Goal: Transaction & Acquisition: Obtain resource

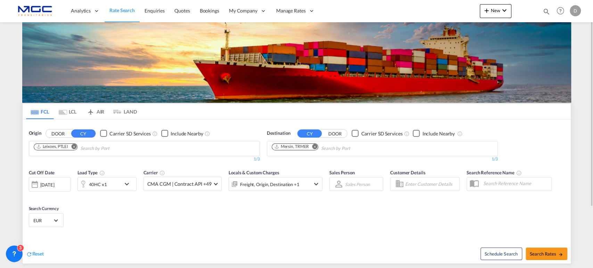
click at [314, 146] on md-icon "Remove" at bounding box center [314, 146] width 5 height 5
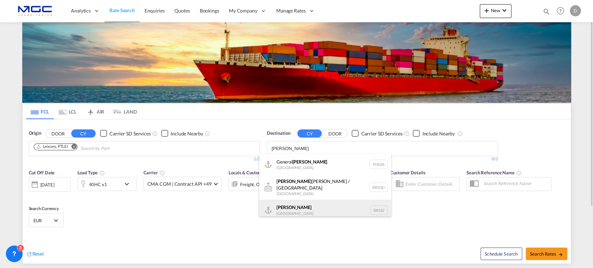
type input "santos"
click at [288, 207] on div "Santos Brazil BRSSZ" at bounding box center [325, 210] width 132 height 21
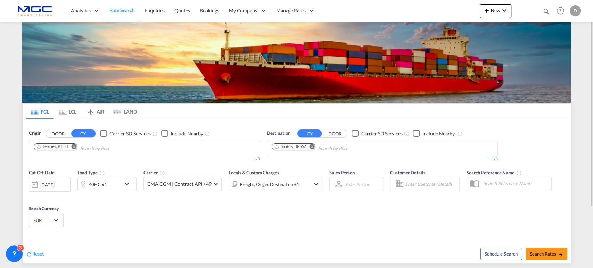
click at [112, 185] on div "40HC x1" at bounding box center [99, 184] width 43 height 14
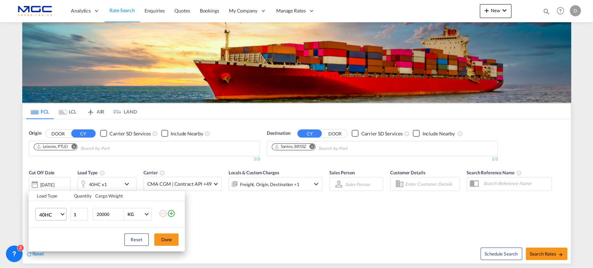
click at [47, 212] on span "40HC" at bounding box center [49, 215] width 20 height 7
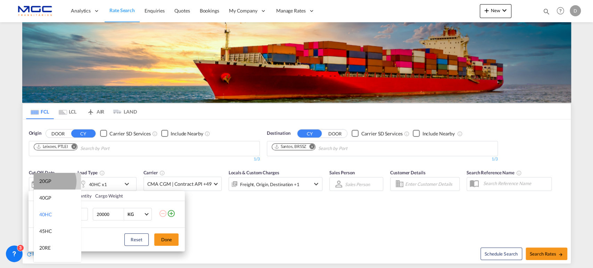
click at [52, 182] on md-option "20GP" at bounding box center [57, 181] width 47 height 17
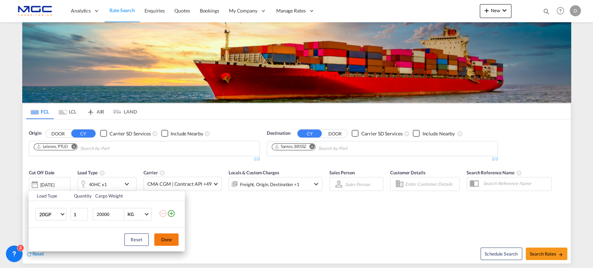
click at [167, 241] on button "Done" at bounding box center [166, 239] width 24 height 13
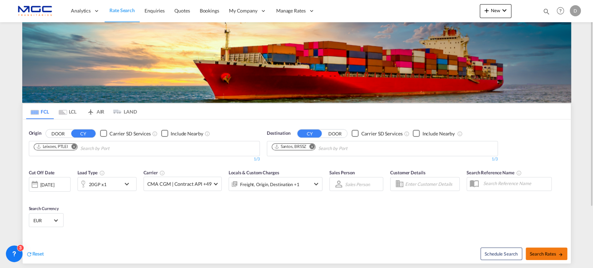
click at [561, 252] on md-icon "icon-arrow-right" at bounding box center [560, 254] width 5 height 5
type input "PTLEI to BRSSZ / 9 Oct 2025"
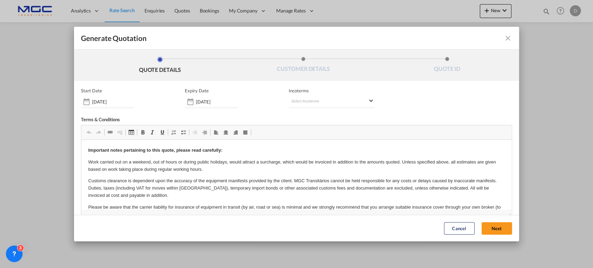
click at [499, 231] on button "Next" at bounding box center [497, 228] width 31 height 13
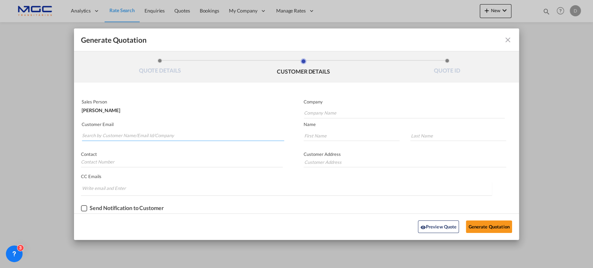
click at [112, 133] on input "Search by Customer Name/Email Id/Company" at bounding box center [183, 136] width 202 height 10
paste input "customerbr1@vgllog.com"
type input "customerbr1@vgllog.com"
click at [315, 113] on input "Company Name" at bounding box center [404, 113] width 201 height 10
type input "."
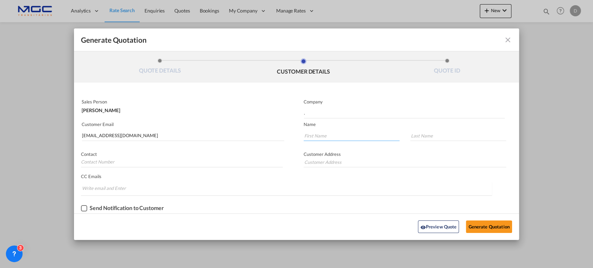
click at [312, 134] on input "Generate QuotationQUOTE ..." at bounding box center [352, 136] width 96 height 10
type input "."
click at [430, 133] on input "Generate QuotationQUOTE ..." at bounding box center [458, 136] width 96 height 10
type input "."
click at [492, 228] on button "Generate Quotation" at bounding box center [489, 227] width 46 height 13
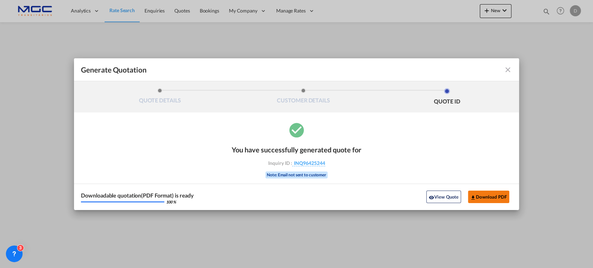
click at [481, 194] on button "Download PDF" at bounding box center [488, 197] width 41 height 13
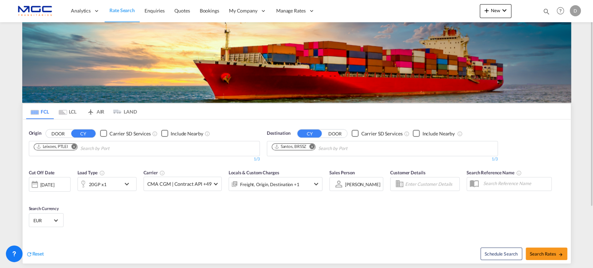
click at [313, 148] on md-icon "Remove" at bounding box center [311, 146] width 5 height 5
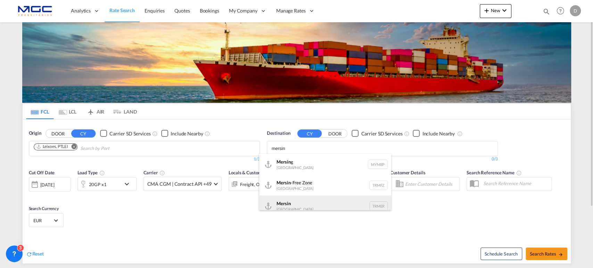
type input "mersin"
click at [292, 205] on div "Mersin Turkey TRMER" at bounding box center [325, 206] width 132 height 21
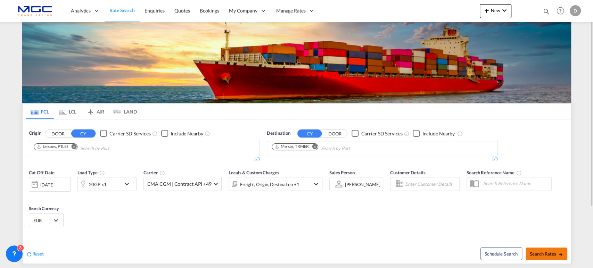
click at [543, 252] on span "Search Rates" at bounding box center [546, 254] width 33 height 6
type input "PTLEI to TRMER / 9 Oct 2025"
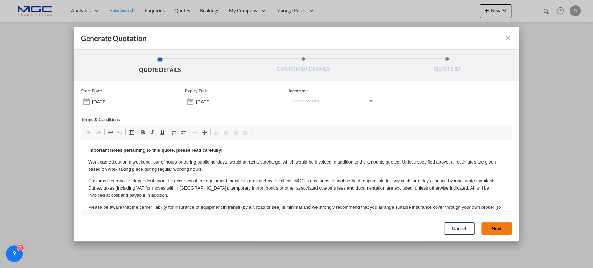
click at [495, 230] on button "Next" at bounding box center [497, 228] width 31 height 13
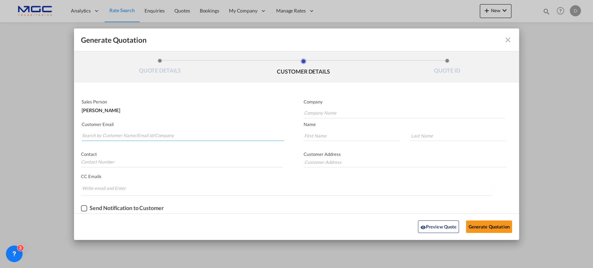
click at [111, 136] on input "Search by Customer Name/Email Id/Company" at bounding box center [183, 136] width 202 height 10
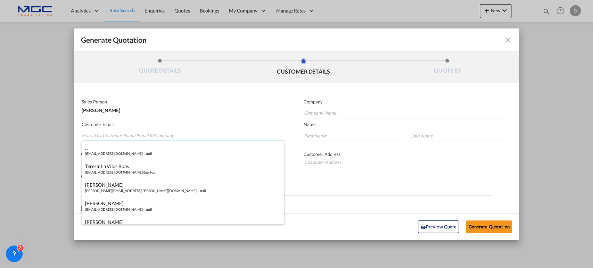
paste input "Mert ÖZDEN | BUZMAVI TRIST <mert.ozden@buzmavi.com>"
drag, startPoint x: 148, startPoint y: 133, endPoint x: 0, endPoint y: 129, distance: 147.7
click at [0, 129] on div "Generate Quotation QUOTE DETAILS CUSTOMER DETAILS QUOTE ID Start Date 09 Oct 20…" at bounding box center [296, 134] width 593 height 268
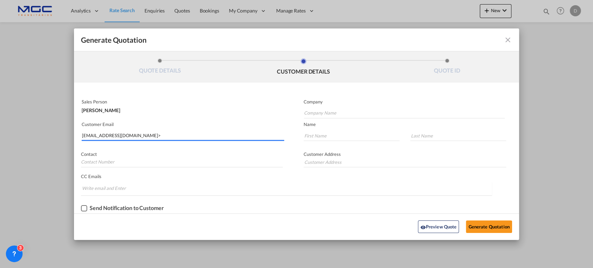
click at [145, 133] on input "mert.ozden@buzmavi.com>" at bounding box center [183, 136] width 202 height 10
type input "mert.ozden@buzmavi.com"
click at [310, 111] on input "Company Name" at bounding box center [404, 113] width 201 height 10
type input "."
click at [321, 136] on input "Generate QuotationQUOTE ..." at bounding box center [352, 136] width 96 height 10
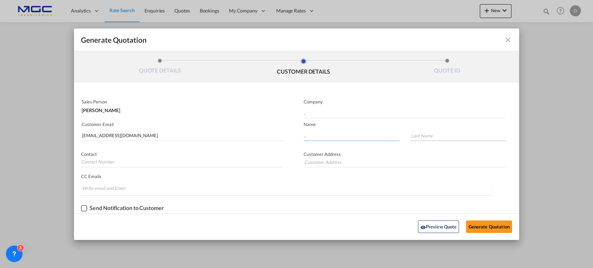
type input "."
click at [415, 133] on input "Generate QuotationQUOTE ..." at bounding box center [458, 136] width 96 height 10
type input "."
click at [490, 224] on button "Generate Quotation" at bounding box center [489, 227] width 46 height 13
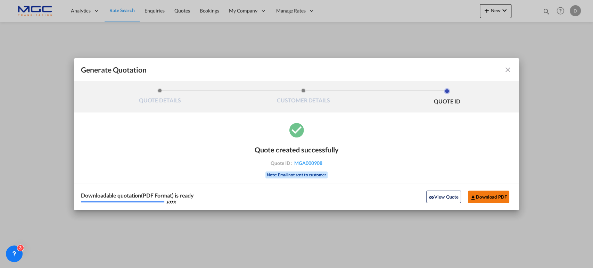
click at [492, 196] on button "Download PDF" at bounding box center [488, 197] width 41 height 13
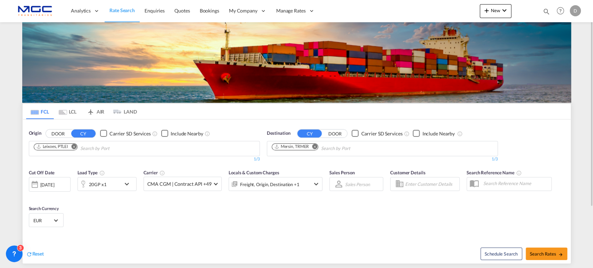
click at [312, 148] on md-icon "Remove" at bounding box center [314, 146] width 5 height 5
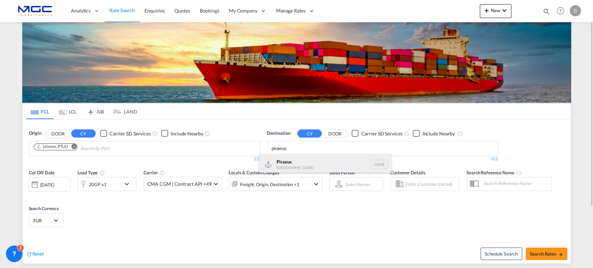
type input "piraeus"
click at [300, 159] on div "Piraeus Greece GRPIR" at bounding box center [325, 164] width 132 height 21
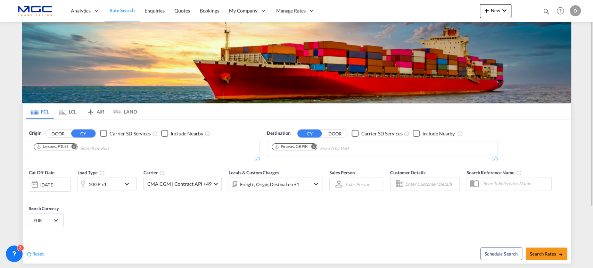
click at [125, 184] on md-icon "icon-chevron-down" at bounding box center [129, 184] width 12 height 8
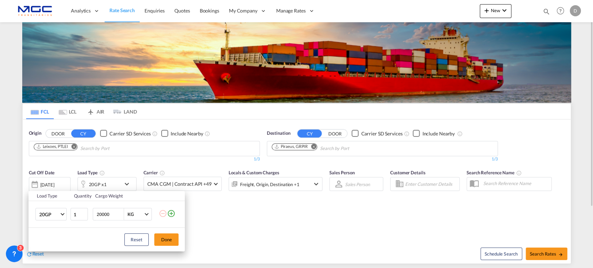
click at [67, 211] on td "20GP 20GP 40GP 40HC 45HC 20RE 40RE 40HR 20OT 40OT 20FR 40FR 40NR 20NR 45S 20TK …" at bounding box center [48, 214] width 41 height 27
click at [63, 213] on span "Choose: \a20GP" at bounding box center [63, 214] width 4 height 4
click at [56, 220] on md-option "40HC" at bounding box center [57, 217] width 47 height 17
click at [166, 241] on button "Done" at bounding box center [166, 239] width 24 height 13
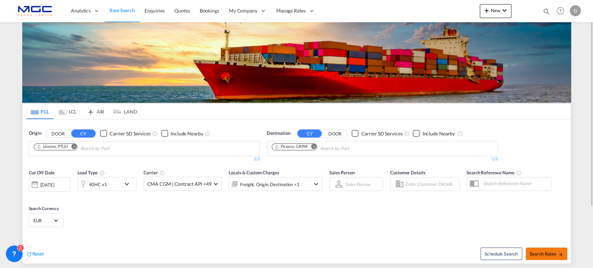
click at [545, 253] on span "Search Rates" at bounding box center [546, 254] width 33 height 6
type input "PTLEI to GRPIR / 9 Oct 2025"
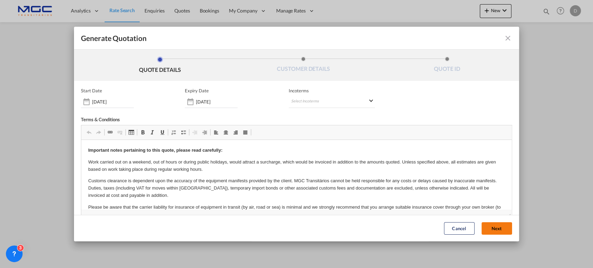
click at [498, 231] on button "Next" at bounding box center [497, 228] width 31 height 13
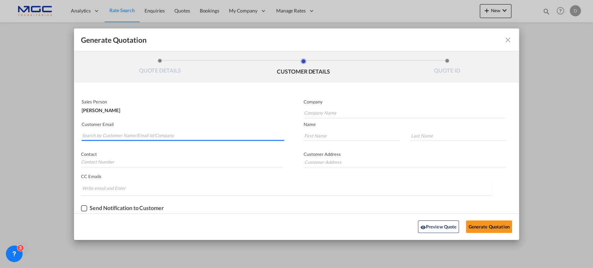
click at [125, 134] on input "Search by Customer Name/Email Id/Company" at bounding box center [183, 136] width 202 height 10
paste input "i.manolakos@shipwise.eu>"
click at [143, 137] on input "i.manolakos@shipwise.eu>" at bounding box center [183, 136] width 202 height 10
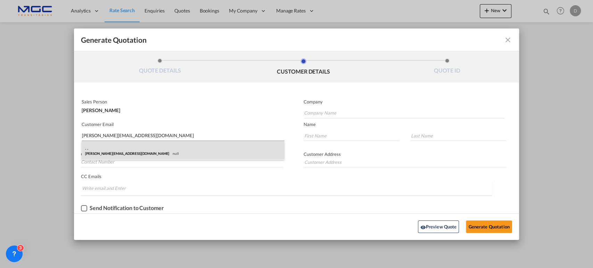
type input "i.manolakos@shipwise.eu"
click at [157, 153] on div ". . i.manolakos@shipwise.eu null" at bounding box center [183, 150] width 203 height 19
type input "Shipwise"
type input "."
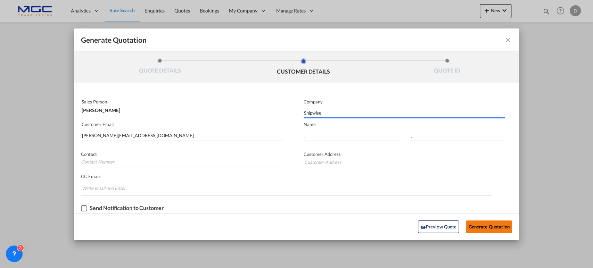
click at [484, 224] on button "Generate Quotation" at bounding box center [489, 227] width 46 height 13
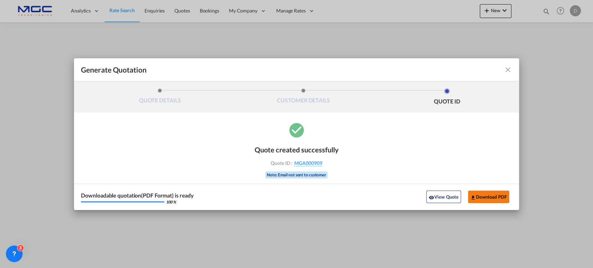
click at [485, 196] on button "Download PDF" at bounding box center [488, 197] width 41 height 13
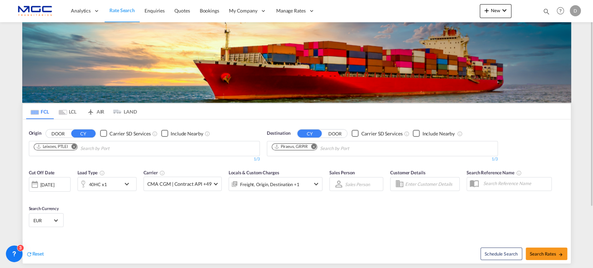
click at [314, 146] on md-icon "Remove" at bounding box center [313, 146] width 5 height 5
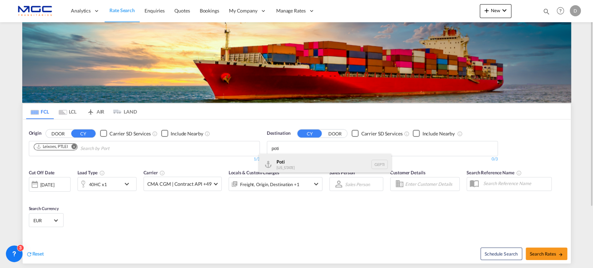
type input "poti"
click at [306, 161] on div "Poti [US_STATE] GEPTI" at bounding box center [325, 164] width 132 height 21
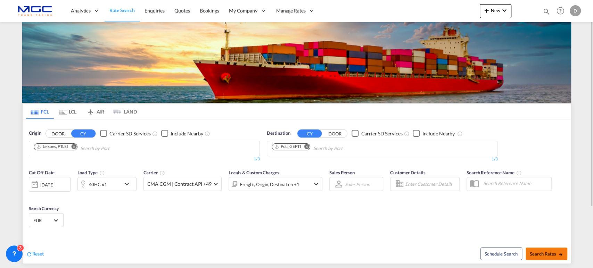
click at [544, 251] on span "Search Rates" at bounding box center [546, 254] width 33 height 6
type input "PTLEI to GEPTI / [DATE]"
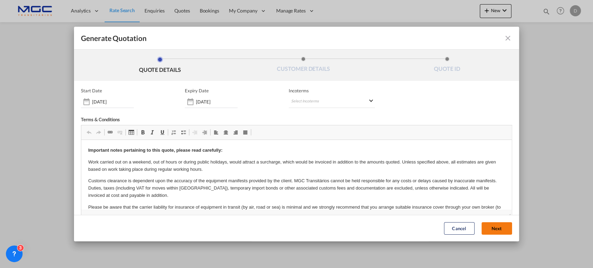
click at [486, 227] on button "Next" at bounding box center [497, 228] width 31 height 13
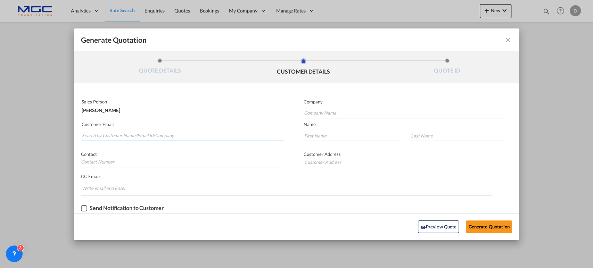
click at [153, 133] on input "Search by Customer Name/Email Id/Company" at bounding box center [183, 136] width 202 height 10
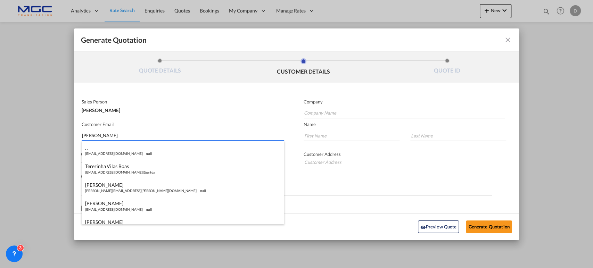
click at [153, 133] on input "[PERSON_NAME]" at bounding box center [183, 136] width 202 height 10
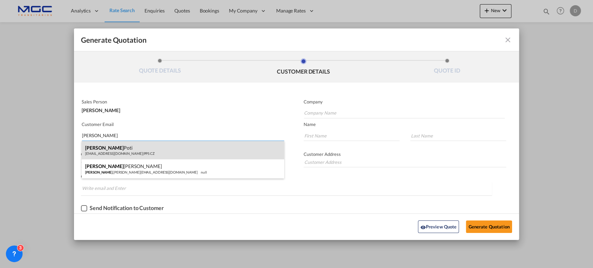
type input "[PERSON_NAME]"
click at [142, 154] on div "[PERSON_NAME] [EMAIL_ADDRESS][DOMAIN_NAME] | PPS CZ" at bounding box center [183, 150] width 203 height 19
type input "PPS CZ"
type input "[EMAIL_ADDRESS][DOMAIN_NAME]"
type input "[PERSON_NAME]"
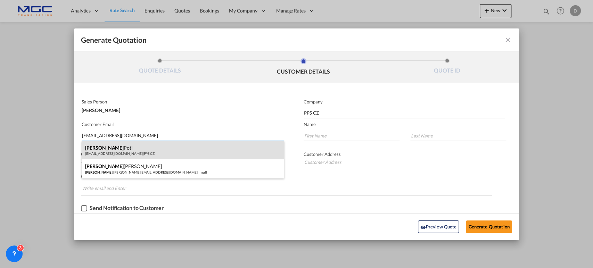
type input "Poti"
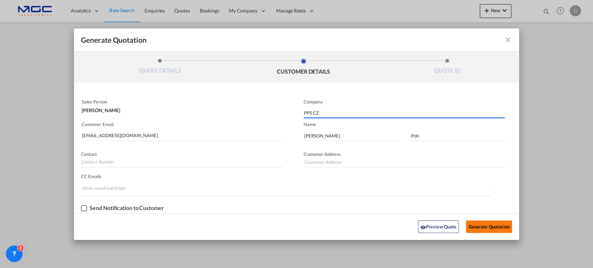
click at [484, 225] on button "Generate Quotation" at bounding box center [489, 227] width 46 height 13
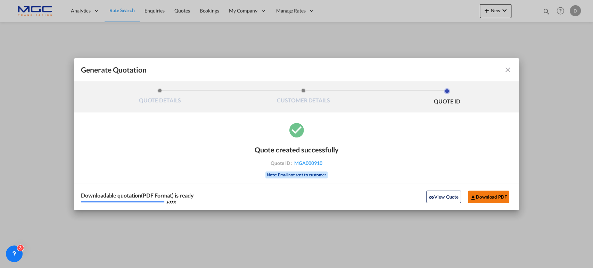
click at [486, 193] on button "Download PDF" at bounding box center [488, 197] width 41 height 13
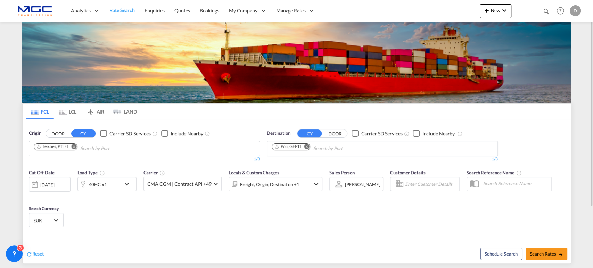
click at [306, 146] on md-icon "Remove" at bounding box center [306, 146] width 5 height 5
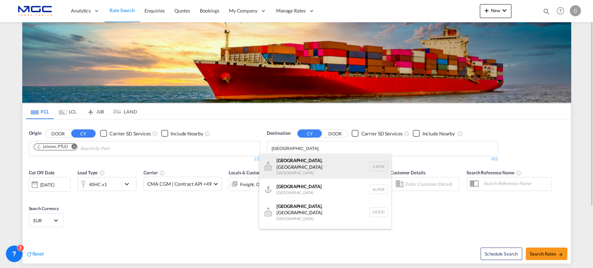
type input "toronto"
click at [297, 167] on div "Toronto , ON Canada CATOR" at bounding box center [325, 166] width 132 height 25
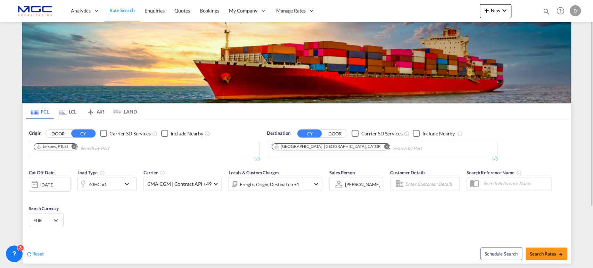
click at [552, 255] on span "Search Rates" at bounding box center [546, 254] width 33 height 6
type input "PTLEI to CATOR / 9 Oct 2025"
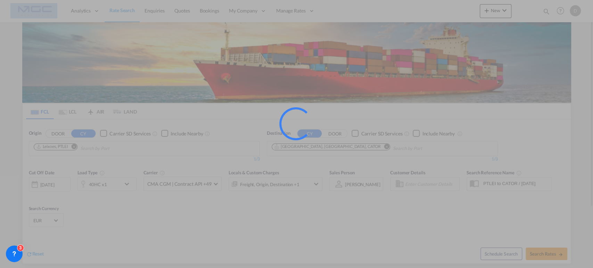
click at [552, 255] on div at bounding box center [296, 134] width 593 height 268
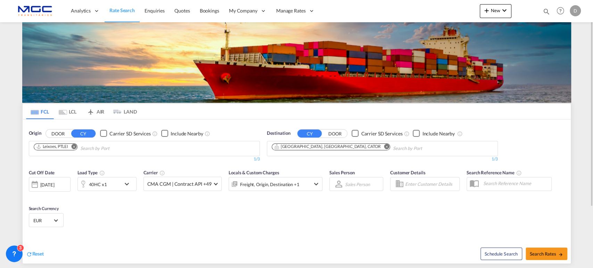
click at [384, 147] on md-icon "Remove" at bounding box center [386, 146] width 5 height 5
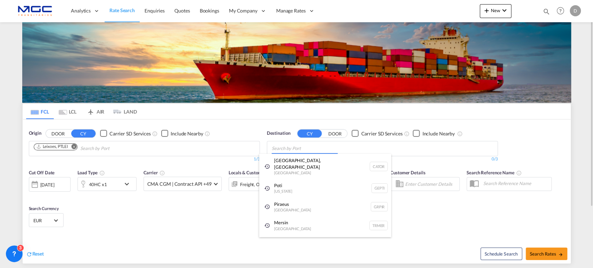
click at [286, 149] on body "Analytics Reports Dashboard Rate Search Enquiries Quotes Bookings" at bounding box center [296, 134] width 593 height 268
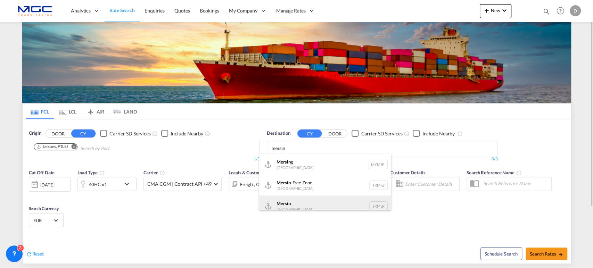
type input "mersin"
click at [298, 203] on div "Mersin [GEOGRAPHIC_DATA] TRMER" at bounding box center [325, 206] width 132 height 21
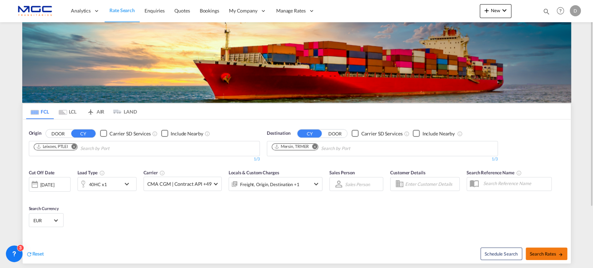
click at [537, 254] on span "Search Rates" at bounding box center [546, 254] width 33 height 6
type input "PTLEI to TRMER / [DATE]"
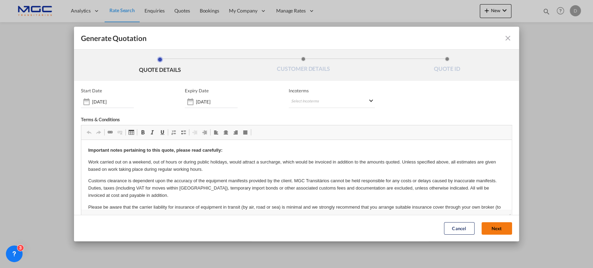
click at [482, 229] on button "Next" at bounding box center [497, 228] width 31 height 13
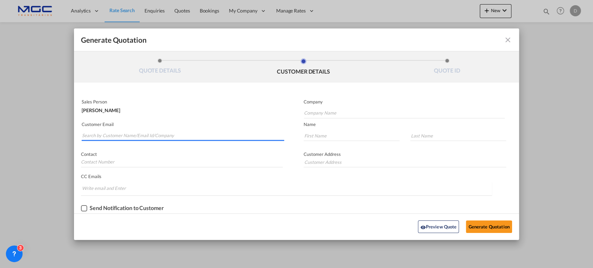
click at [156, 134] on input "Search by Customer Name/Email Id/Company" at bounding box center [183, 136] width 202 height 10
paste input "[EMAIL_ADDRESS][DOMAIN_NAME]"
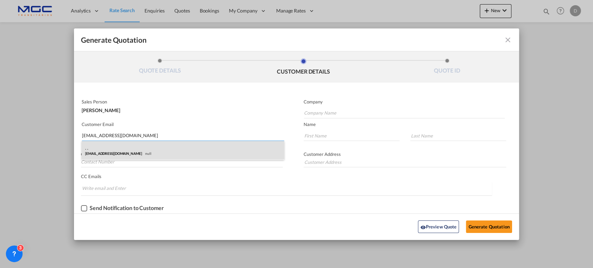
type input "[EMAIL_ADDRESS][DOMAIN_NAME]"
click at [133, 156] on div ". . [EMAIL_ADDRESS][DOMAIN_NAME] null" at bounding box center [183, 150] width 203 height 19
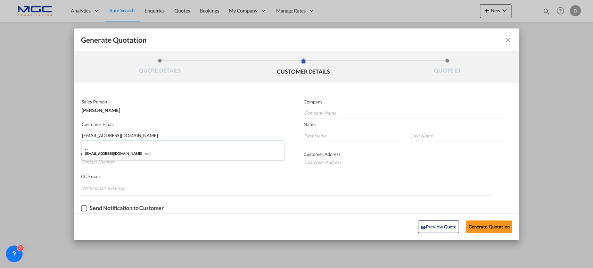
type input "."
click at [489, 224] on button "Generate Quotation" at bounding box center [489, 227] width 46 height 13
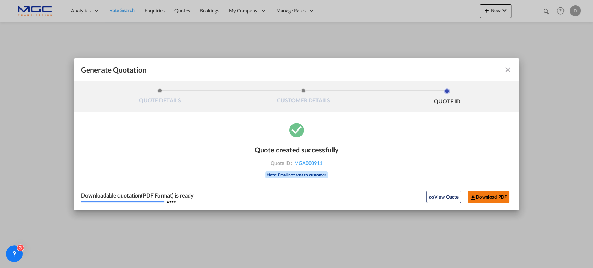
click at [482, 198] on button "Download PDF" at bounding box center [488, 197] width 41 height 13
